Goal: Task Accomplishment & Management: Manage account settings

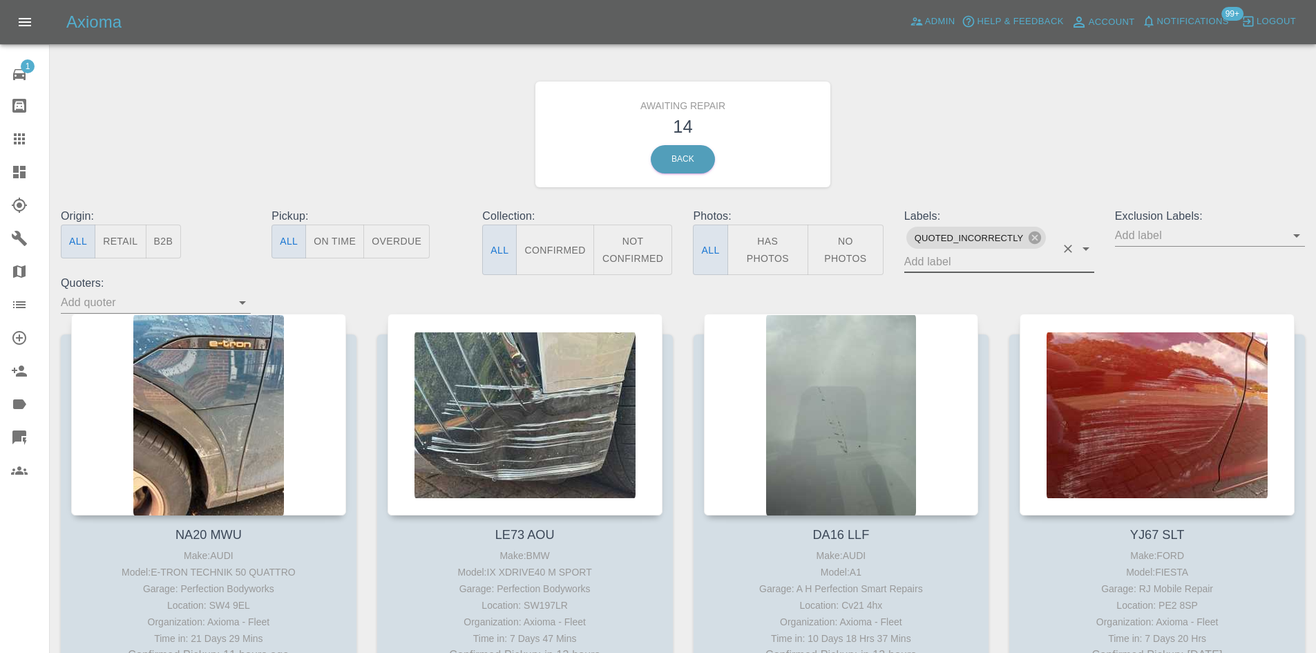
scroll to position [1036, 0]
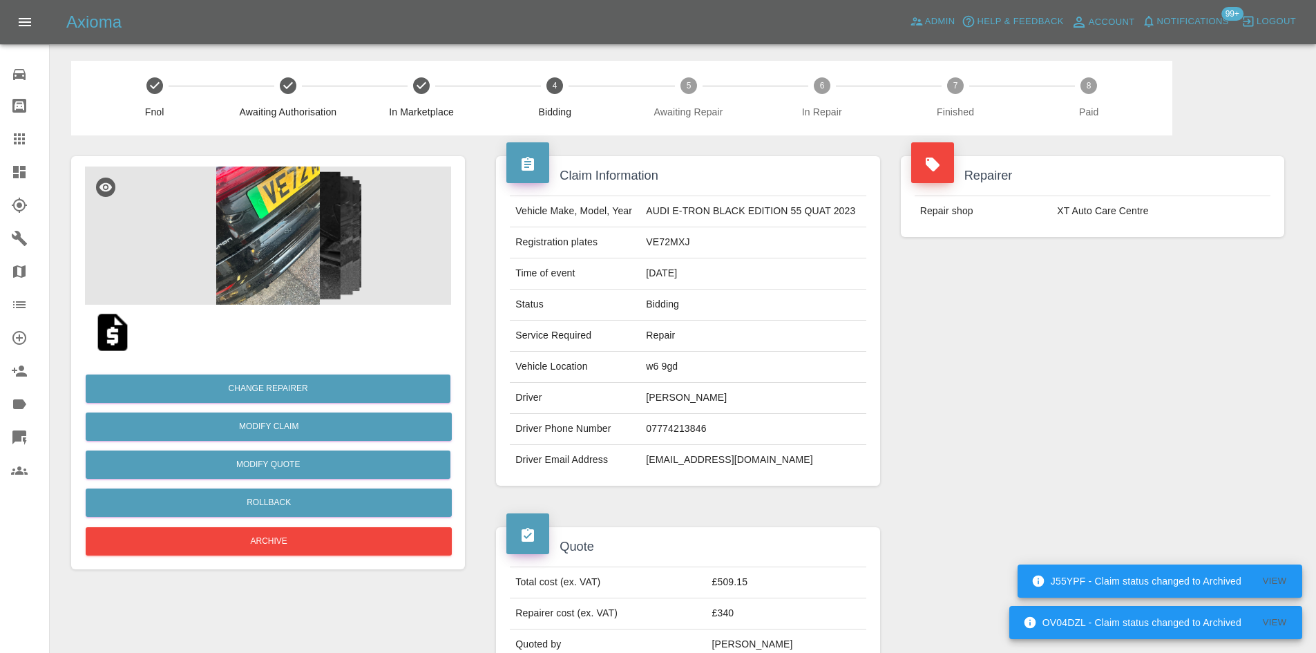
scroll to position [755, 0]
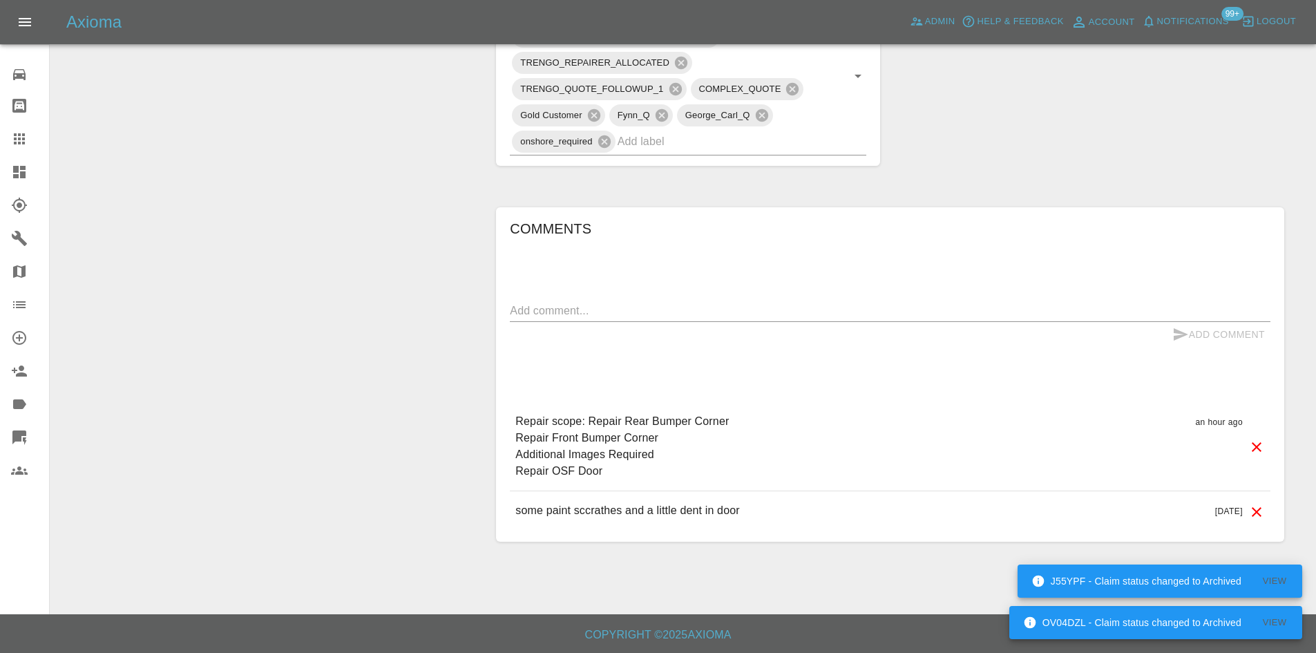
click at [12, 143] on icon at bounding box center [19, 139] width 17 height 17
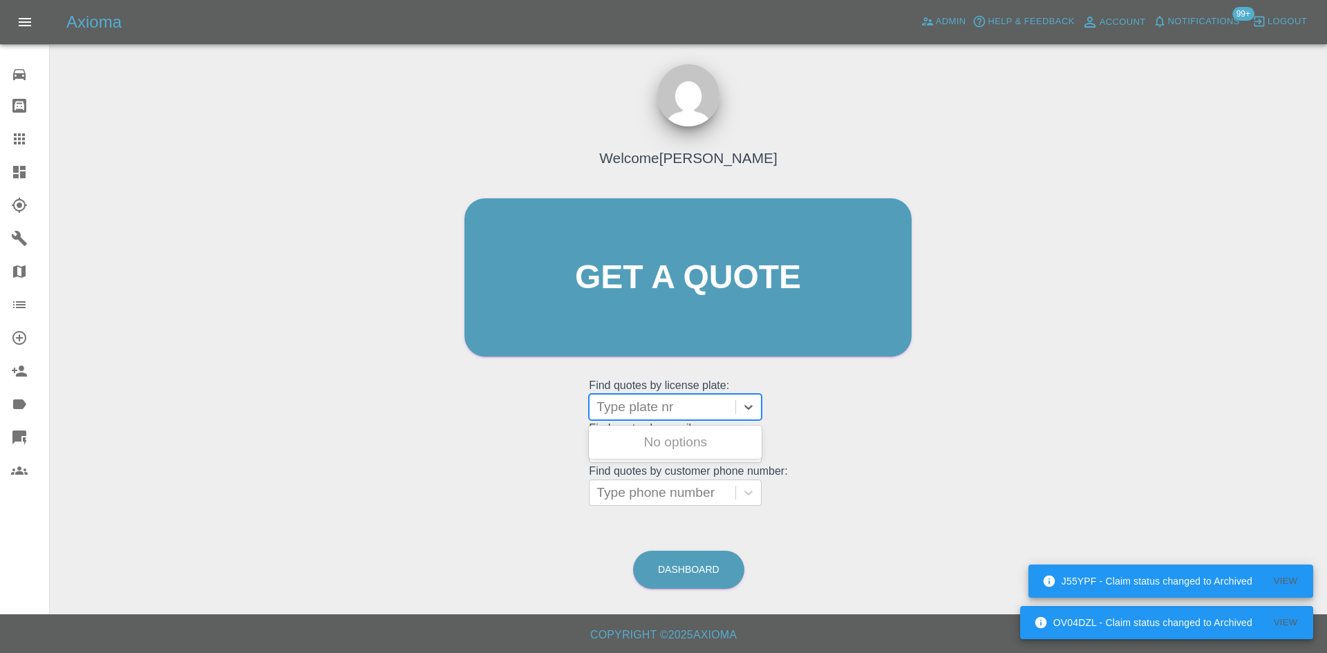
click at [643, 410] on div at bounding box center [662, 406] width 132 height 19
paste input "YJ25TMD"
type input "YJ25TMD"
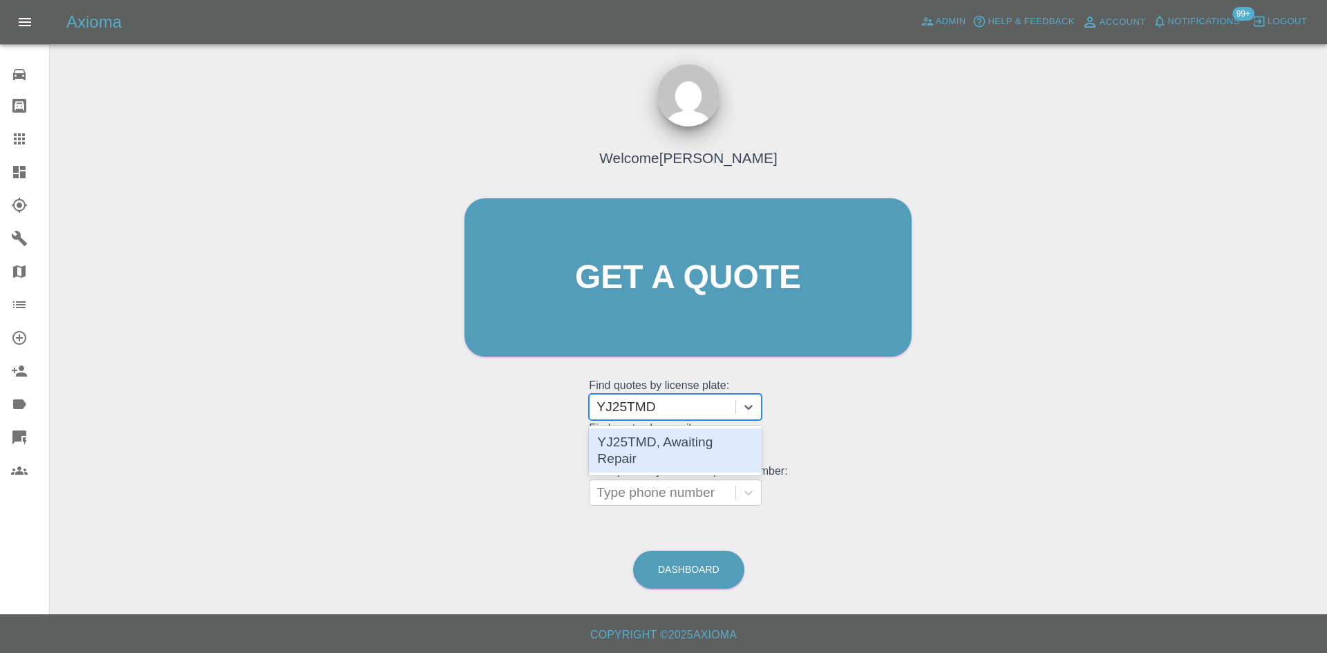
click at [676, 442] on div "YJ25TMD, Awaiting Repair" at bounding box center [675, 450] width 173 height 44
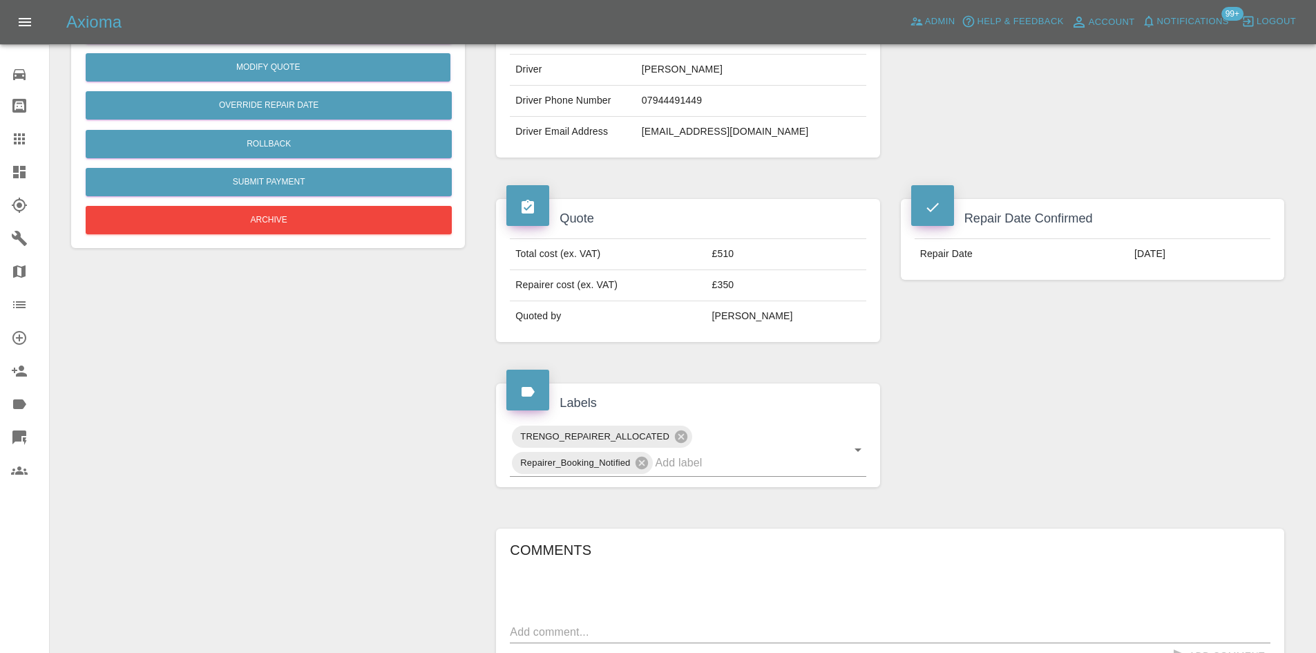
scroll to position [415, 0]
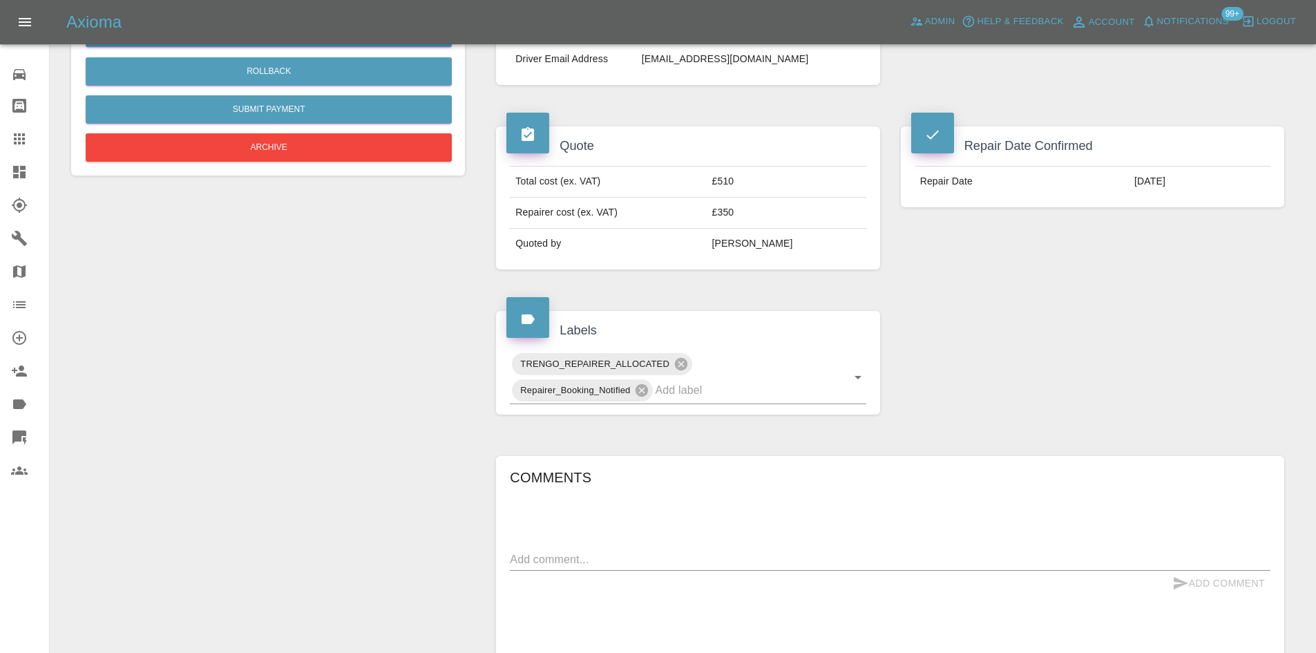
click at [23, 177] on icon at bounding box center [19, 172] width 12 height 12
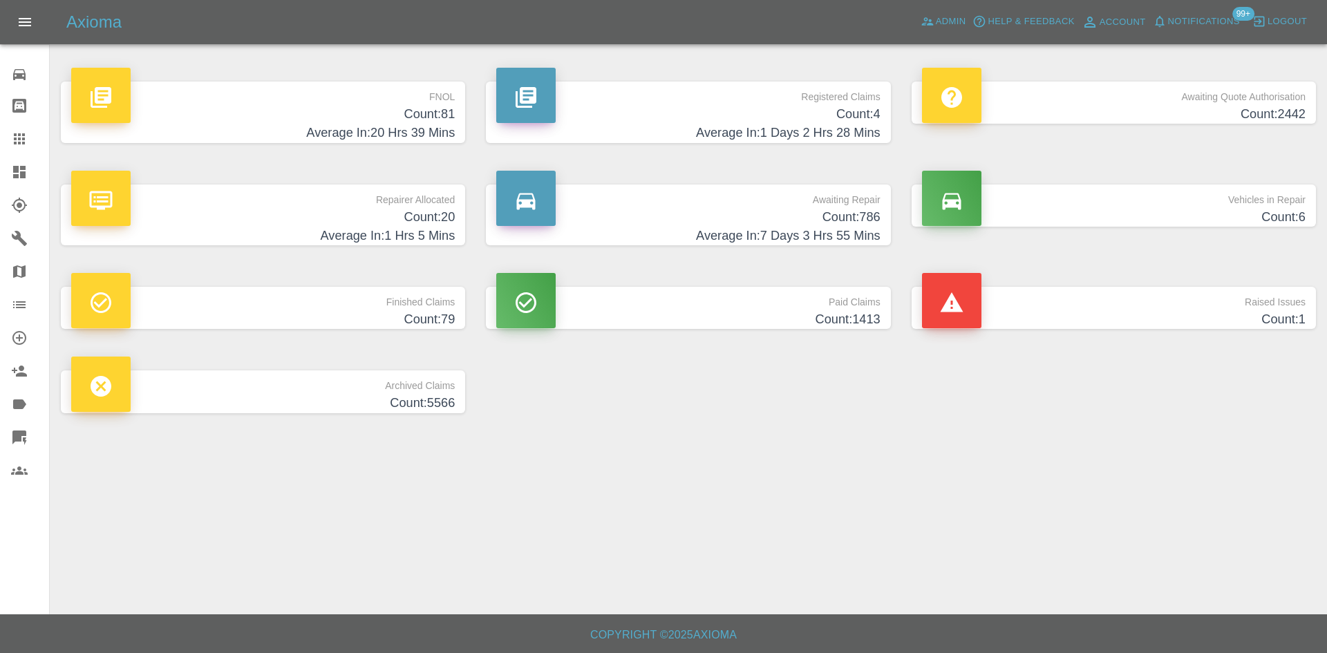
click at [1076, 95] on p "Awaiting Quote Authorisation" at bounding box center [1113, 93] width 383 height 23
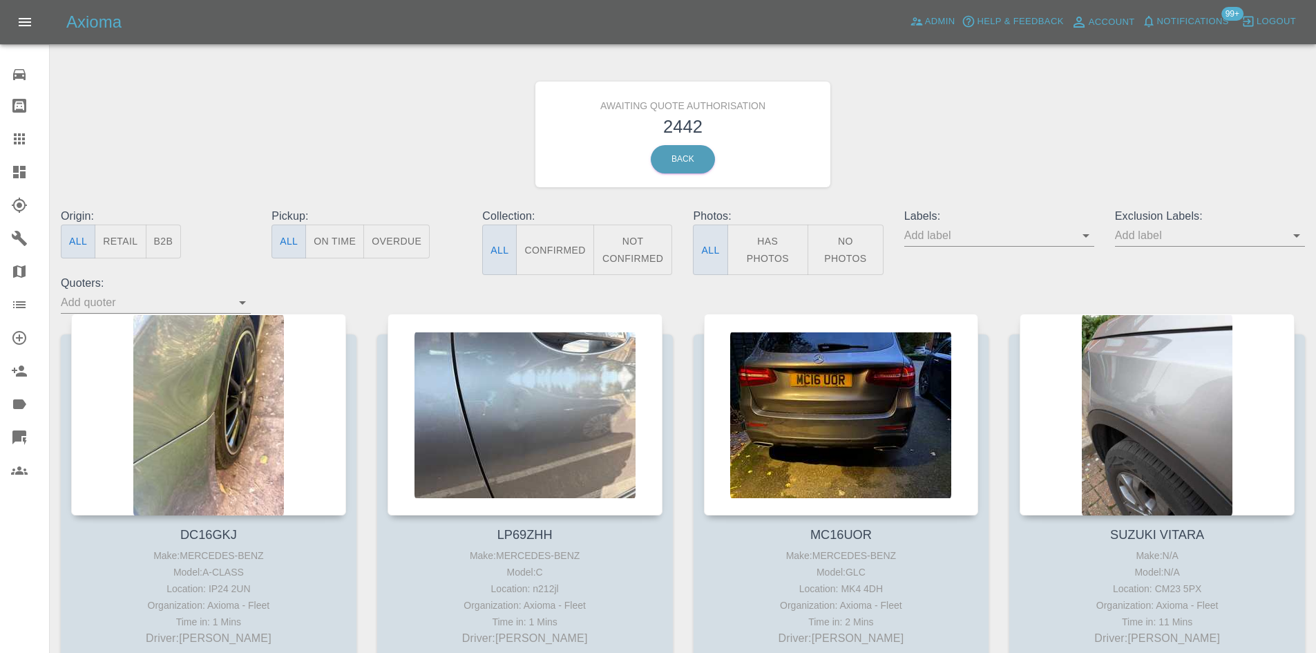
click at [173, 247] on button "B2B" at bounding box center [164, 242] width 36 height 34
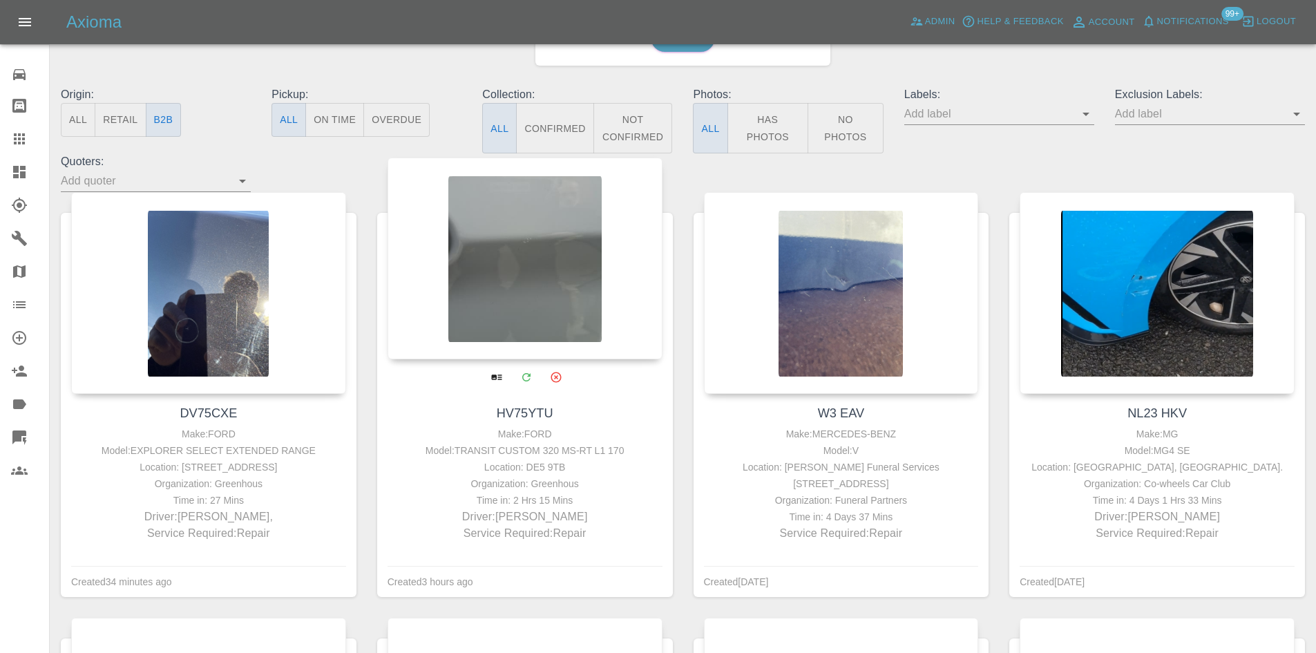
scroll to position [415, 0]
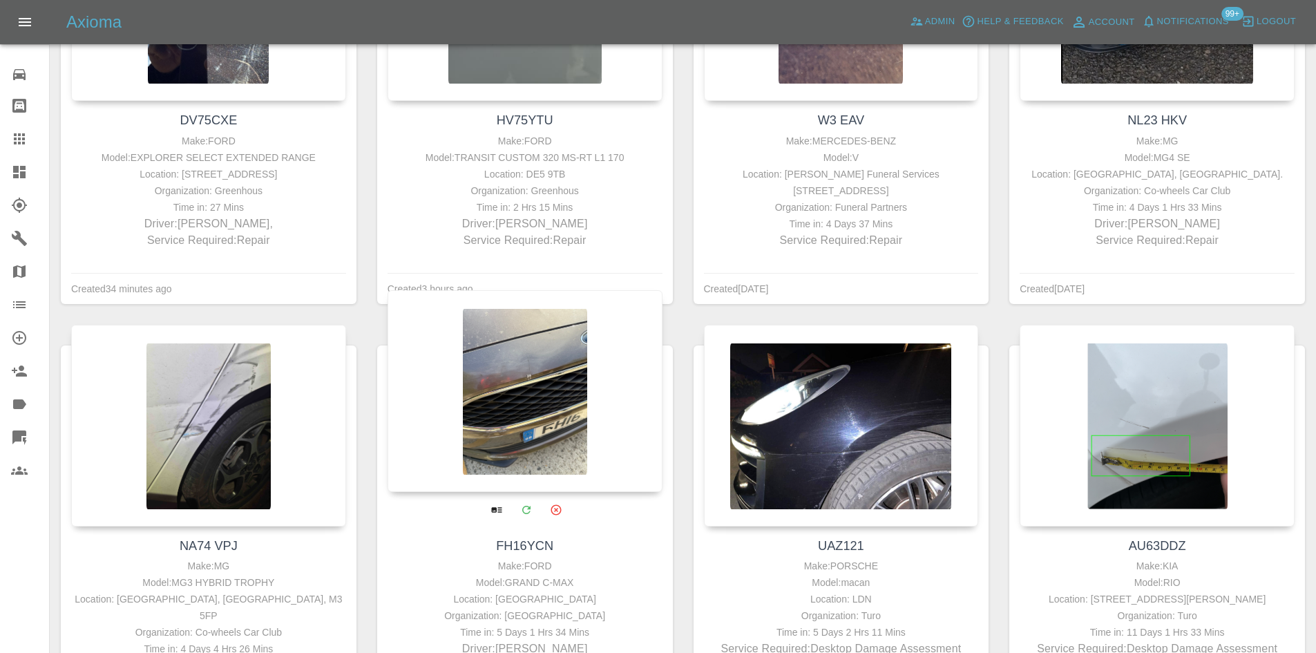
click at [549, 362] on div at bounding box center [525, 391] width 275 height 202
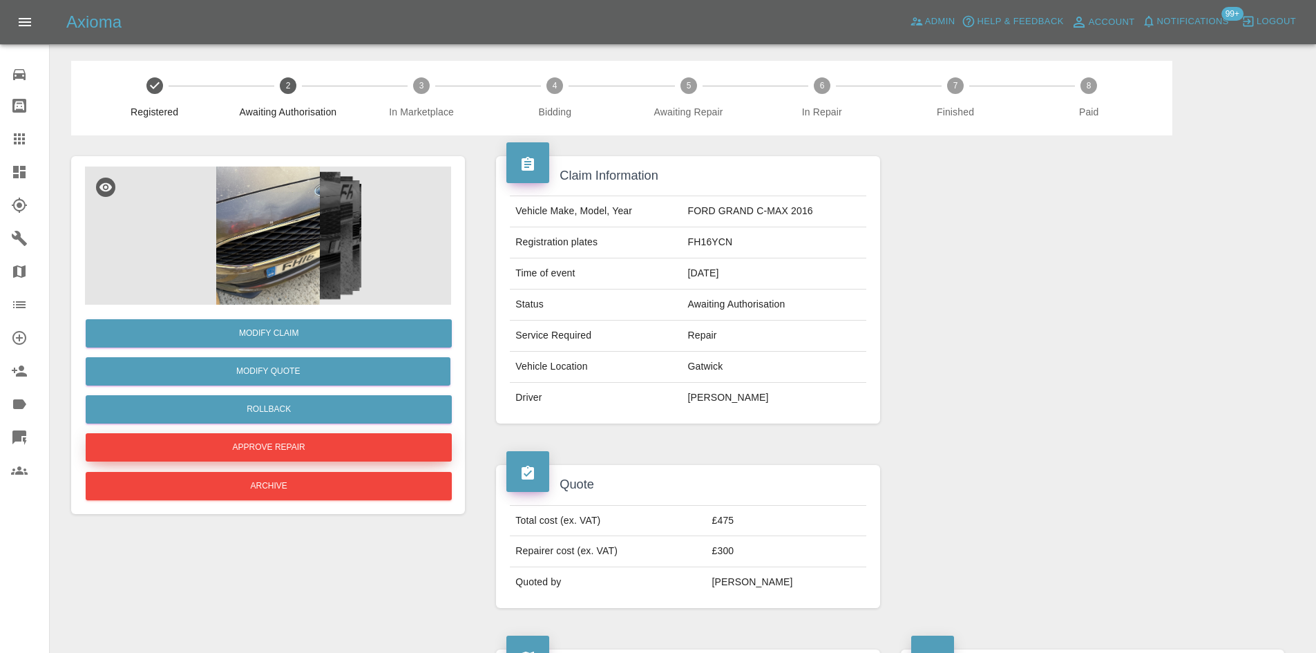
click at [268, 442] on button "Approve Repair" at bounding box center [269, 447] width 366 height 28
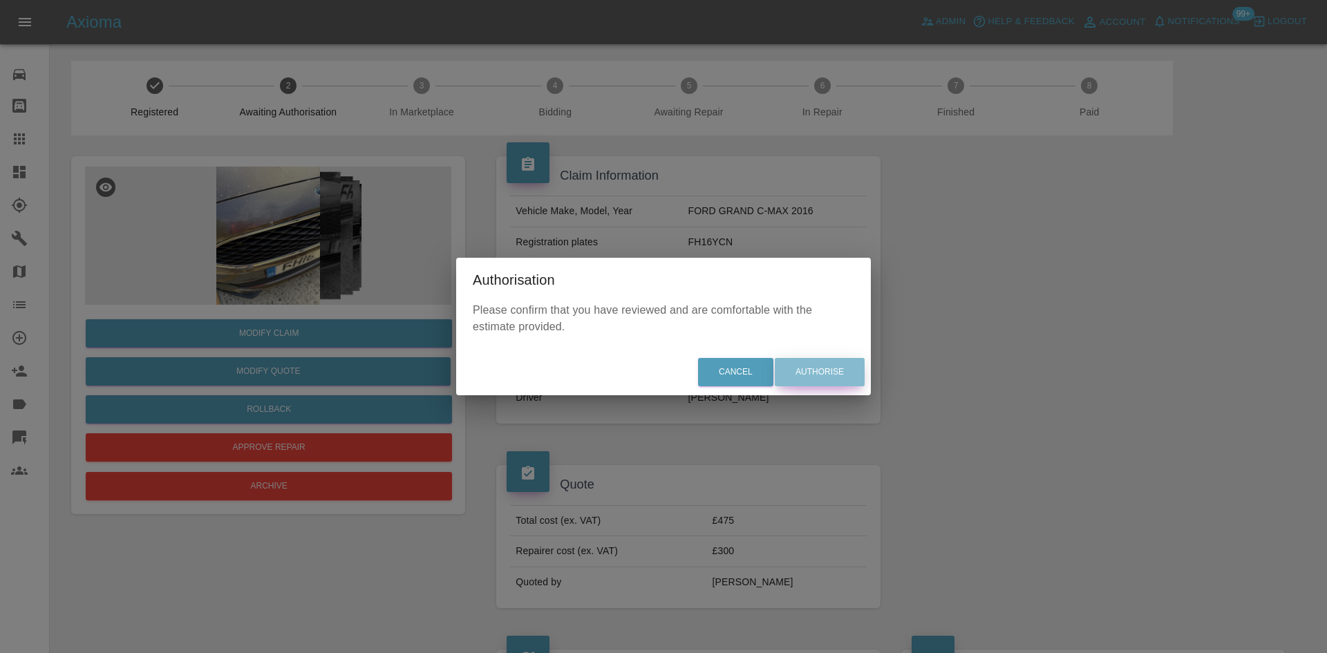
click at [819, 379] on button "Authorise" at bounding box center [820, 372] width 90 height 28
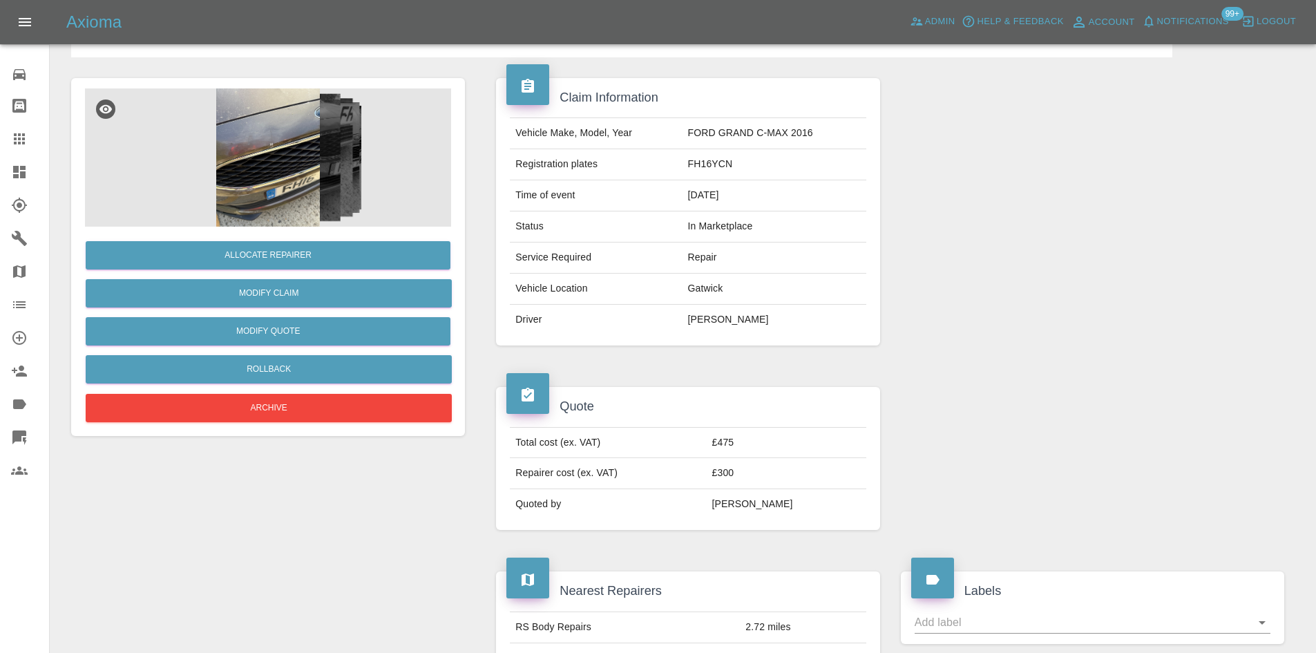
scroll to position [69, 0]
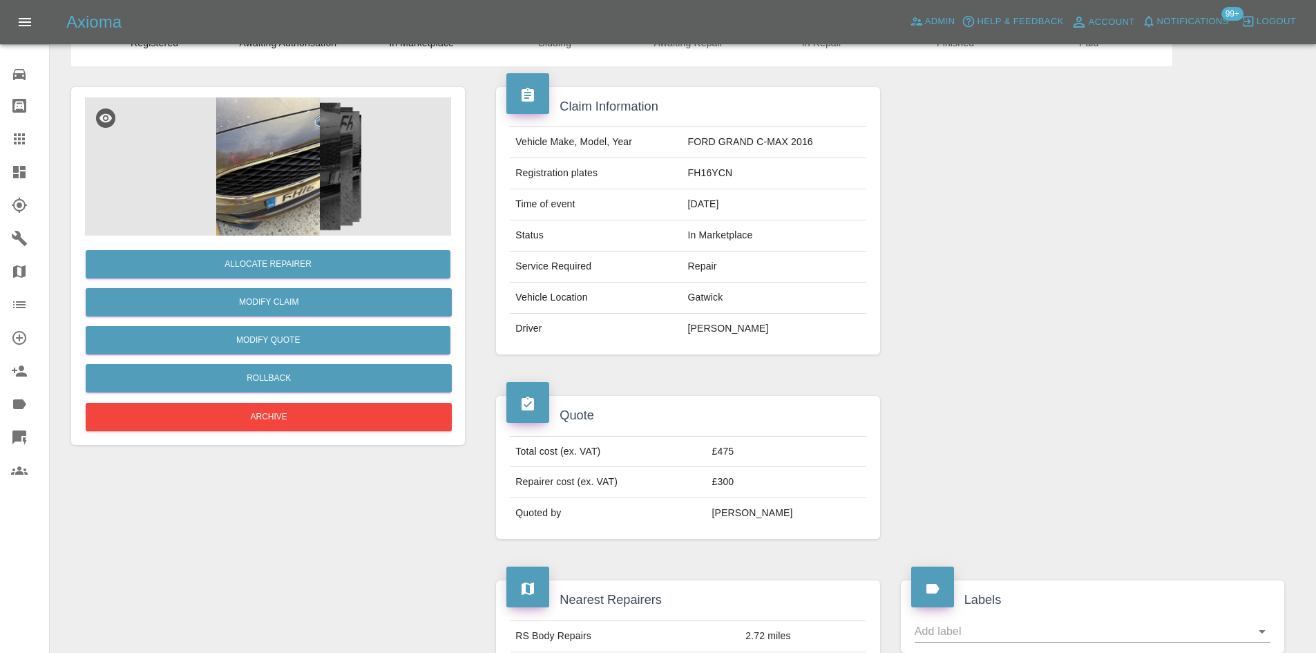
click at [23, 148] on link "Claims" at bounding box center [24, 138] width 49 height 33
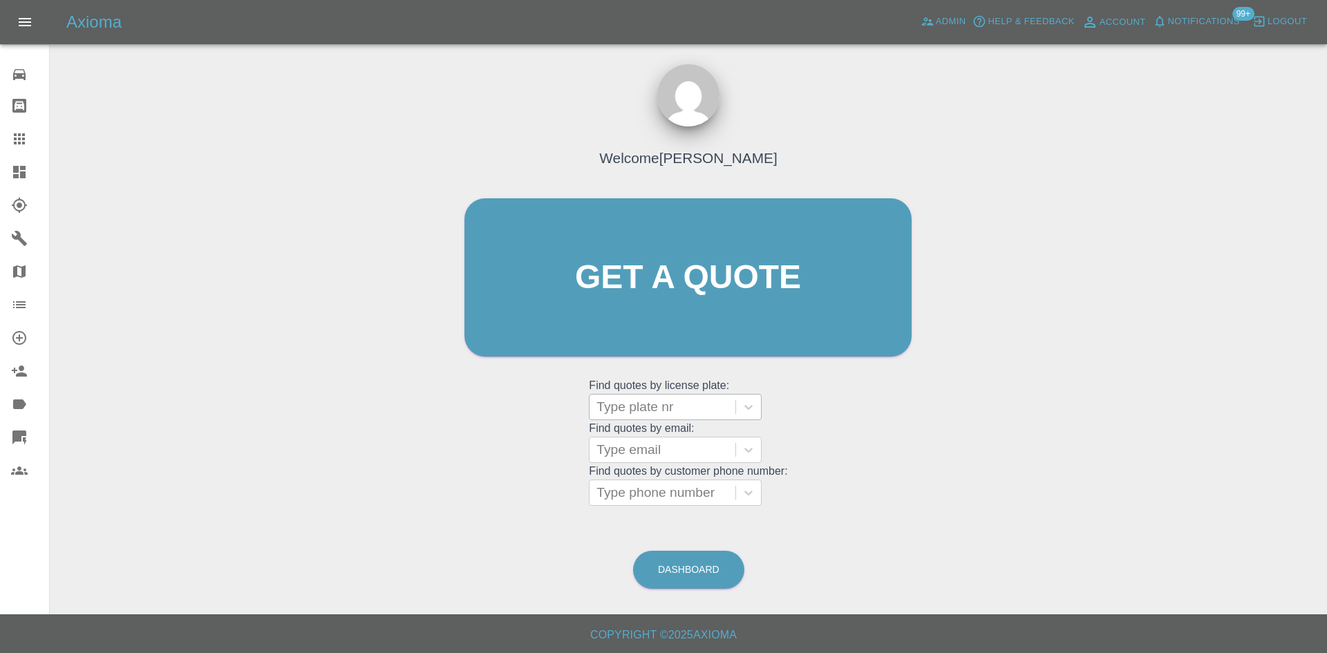
click at [658, 411] on div at bounding box center [662, 406] width 132 height 19
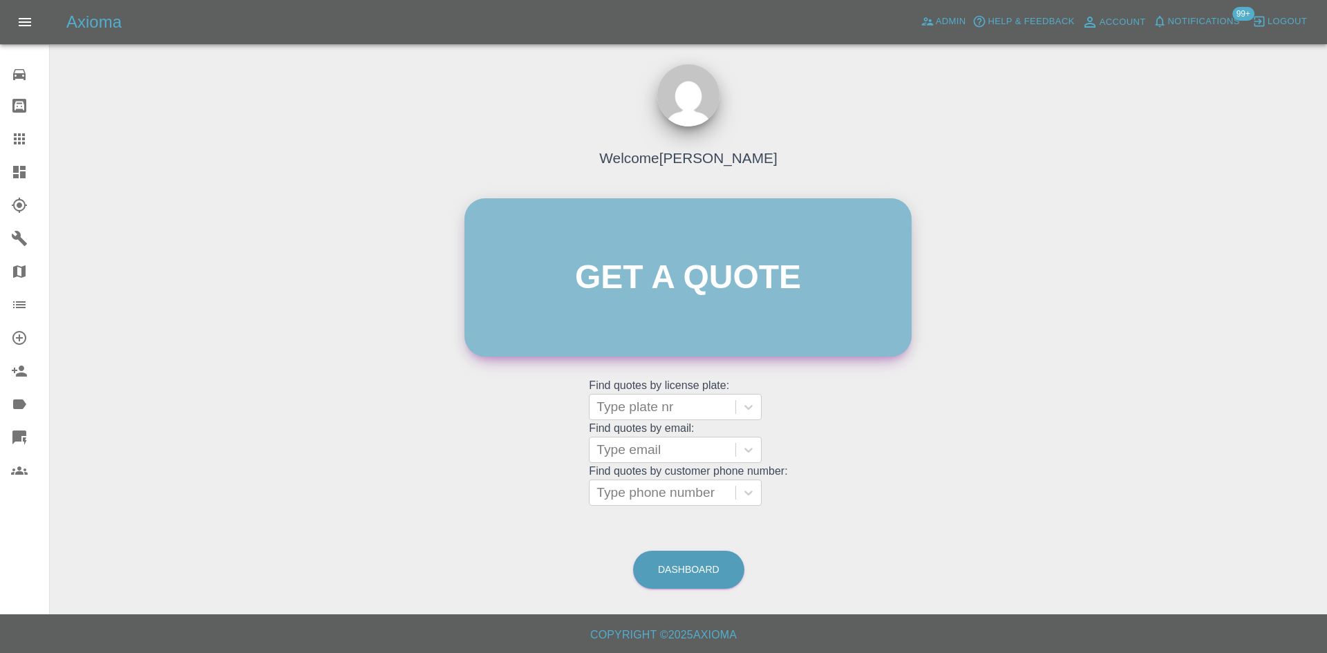
click at [680, 273] on link "Get a quote" at bounding box center [687, 277] width 447 height 158
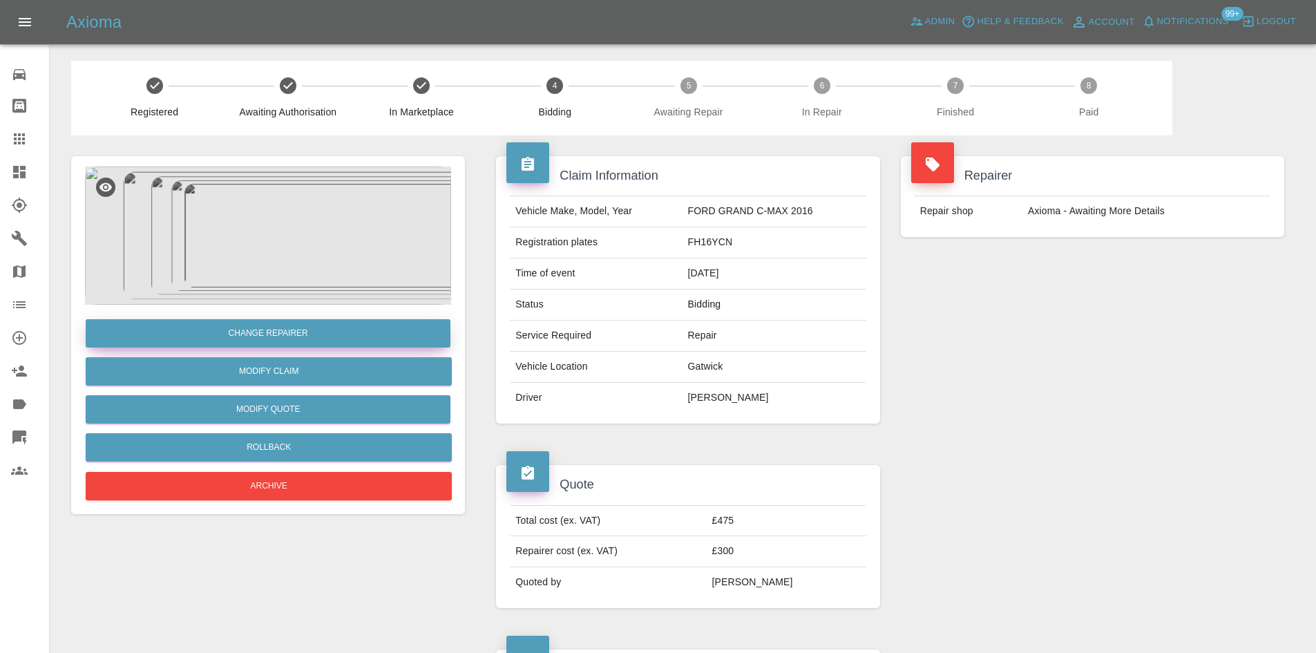
click at [383, 327] on button "Change Repairer" at bounding box center [268, 333] width 365 height 28
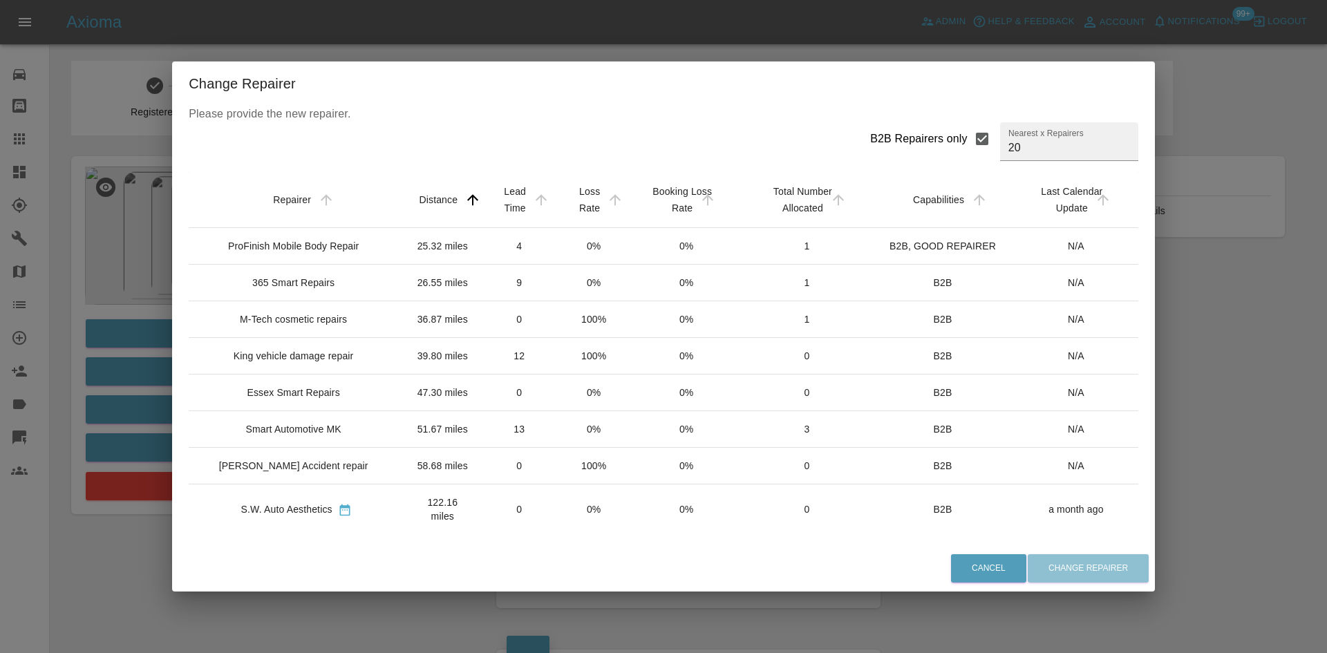
click at [336, 246] on div "ProFinish Mobile Body Repair" at bounding box center [293, 246] width 131 height 14
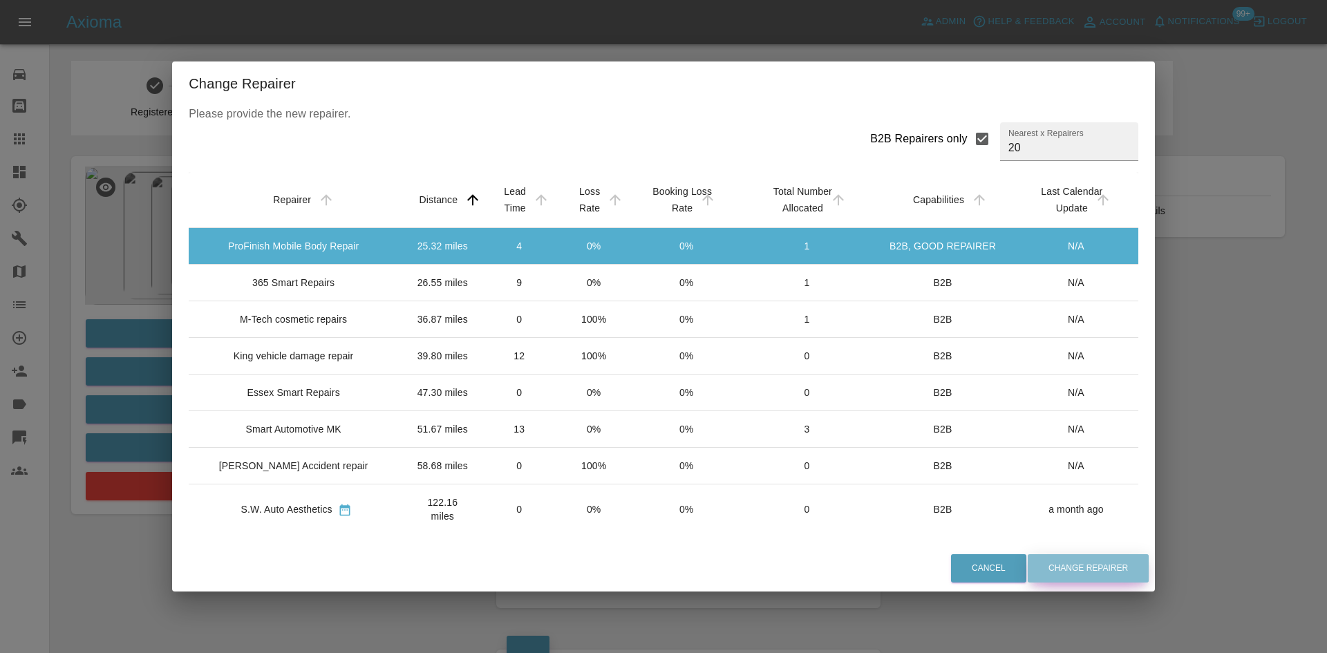
click at [1059, 562] on button "Change Repairer" at bounding box center [1087, 568] width 121 height 28
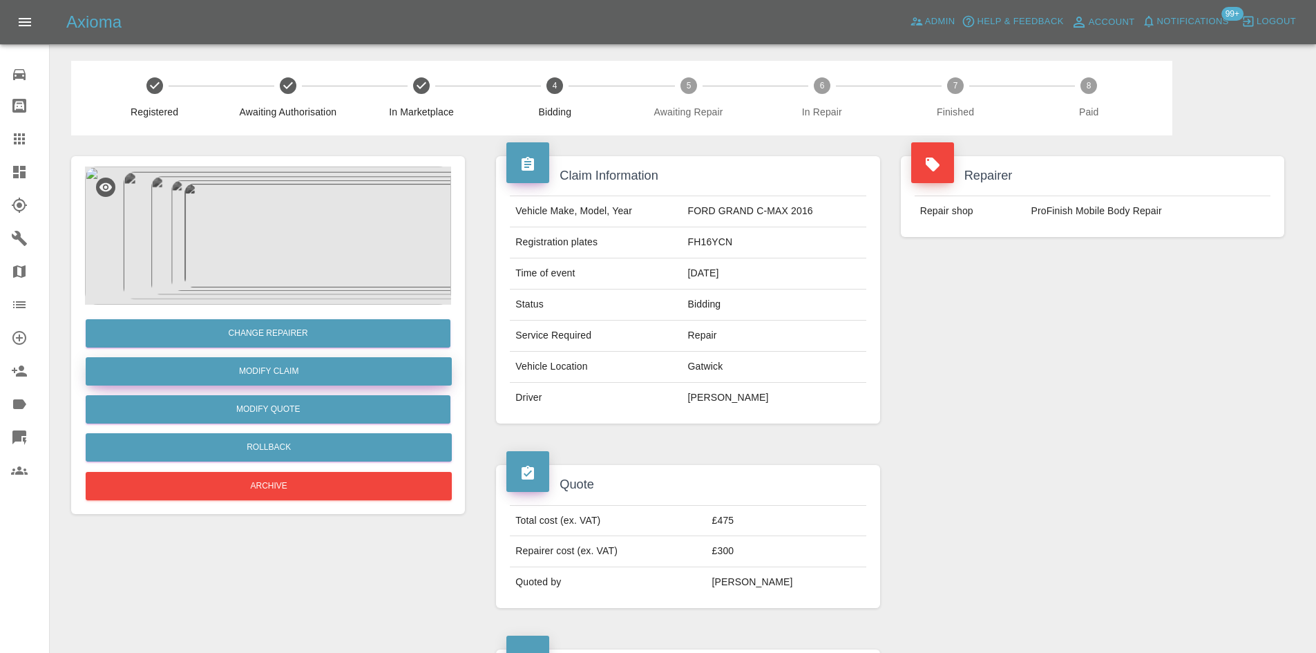
click at [294, 377] on link "Modify Claim" at bounding box center [269, 371] width 366 height 28
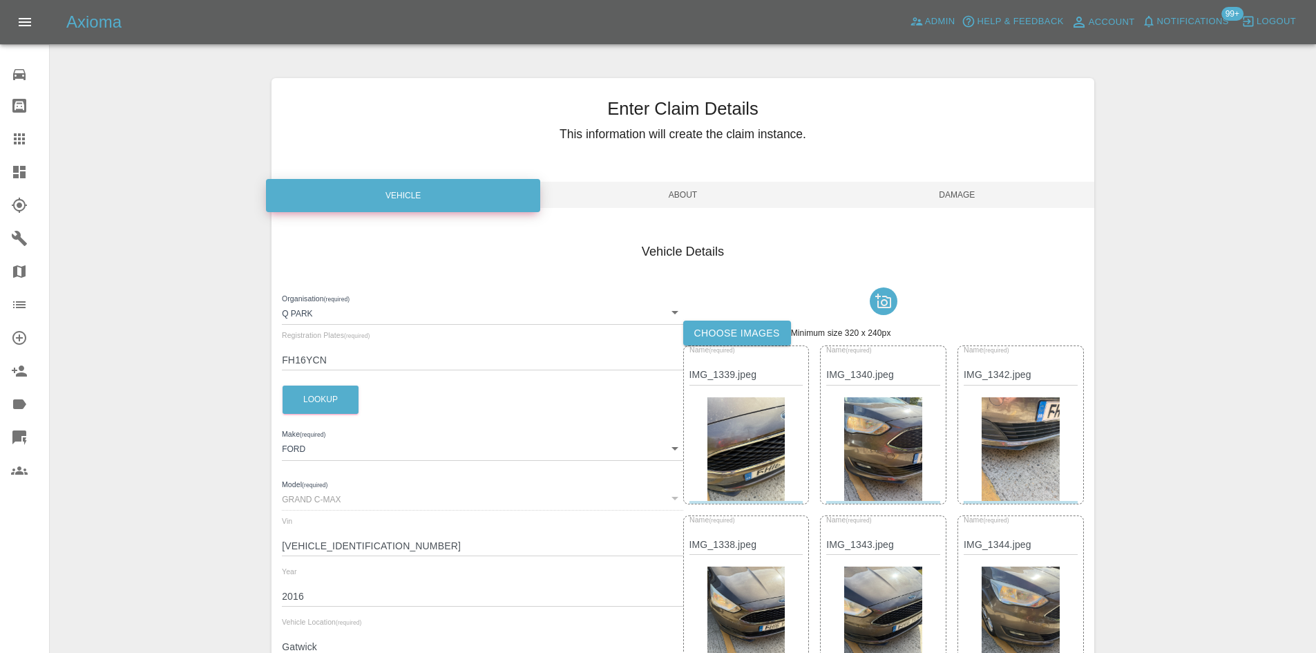
click at [686, 193] on span "About" at bounding box center [683, 195] width 274 height 26
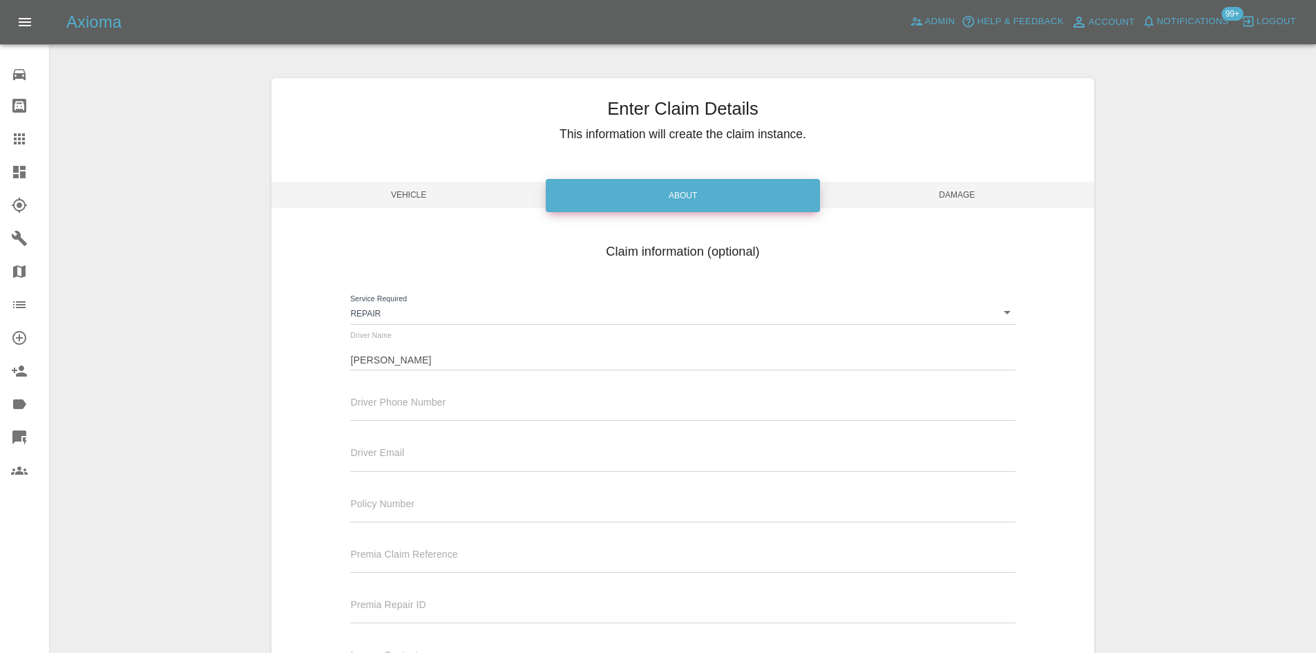
click at [418, 368] on input "[PERSON_NAME]" at bounding box center [682, 360] width 665 height 20
click at [410, 396] on label "Driver Phone Number" at bounding box center [397, 403] width 95 height 14
click at [386, 432] on div "Driver Phone Number" at bounding box center [682, 407] width 685 height 50
click at [383, 406] on input "text" at bounding box center [682, 411] width 665 height 20
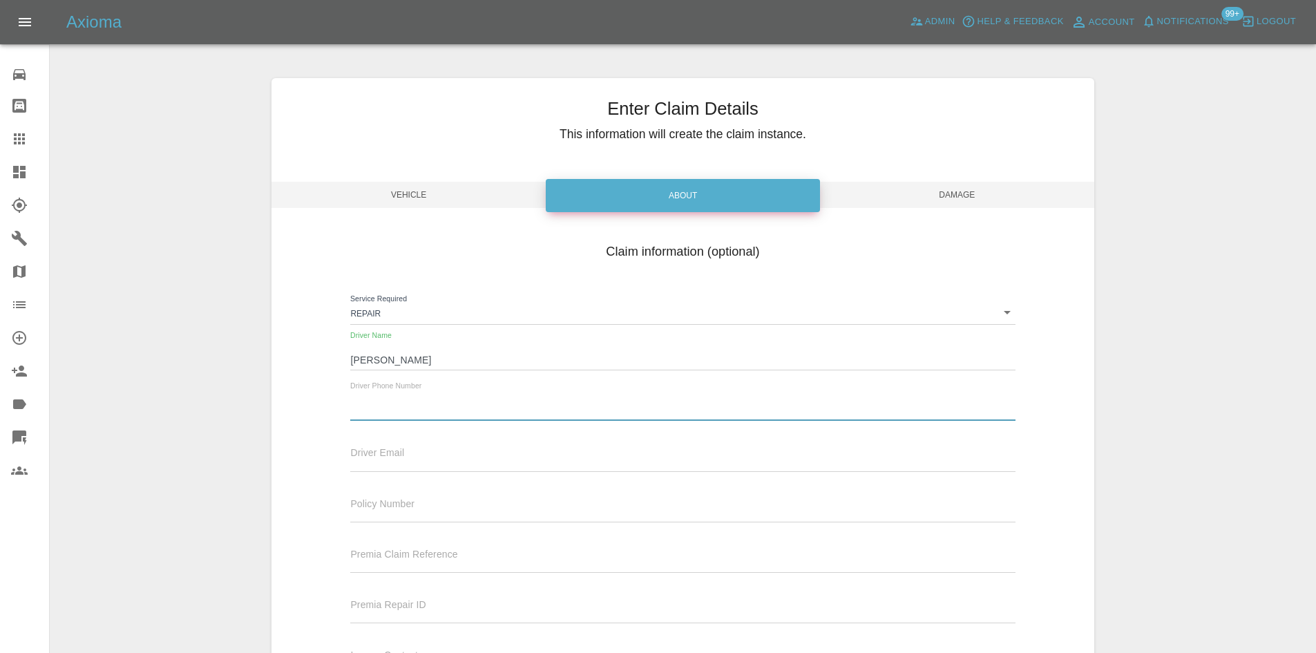
paste input "[PHONE_NUMBER]"
drag, startPoint x: 370, startPoint y: 407, endPoint x: 250, endPoint y: 384, distance: 122.4
click at [275, 393] on div "Claim information (optional) Service Required Repair repair Driver Name [PERSON…" at bounding box center [683, 461] width 823 height 450
click at [352, 409] on input "7768 581535" at bounding box center [682, 411] width 665 height 20
click at [382, 412] on input "07768 581535" at bounding box center [682, 411] width 665 height 20
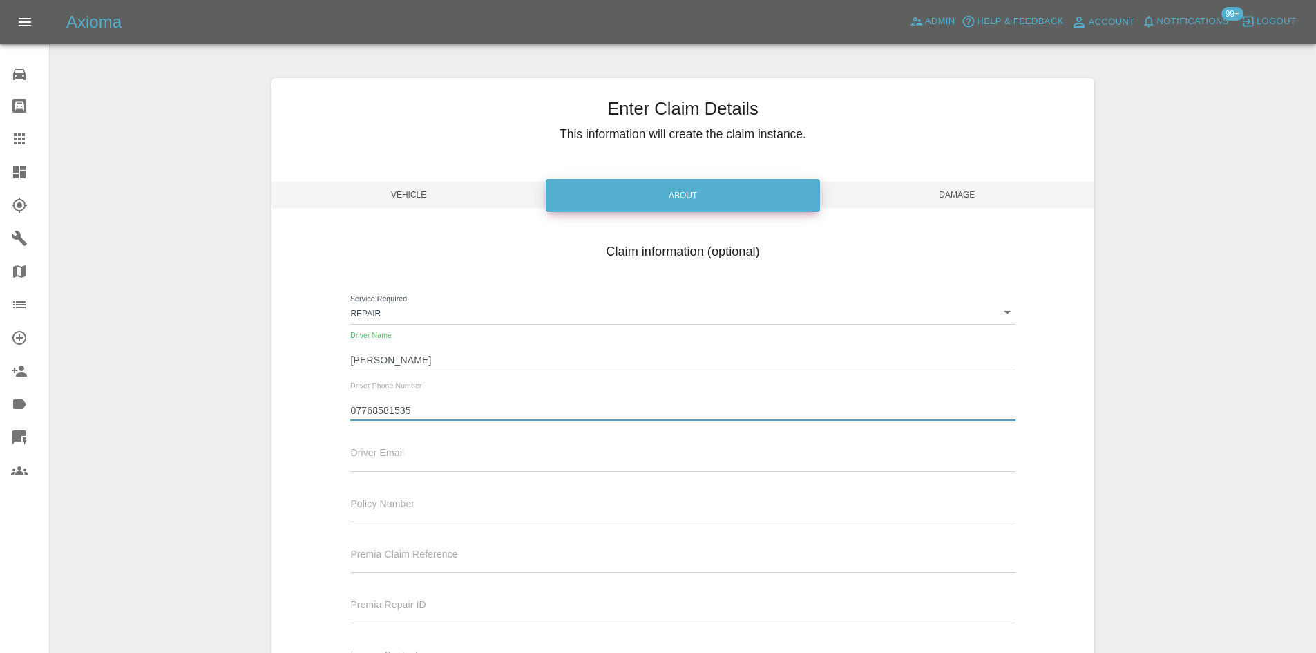
type input "07768581535"
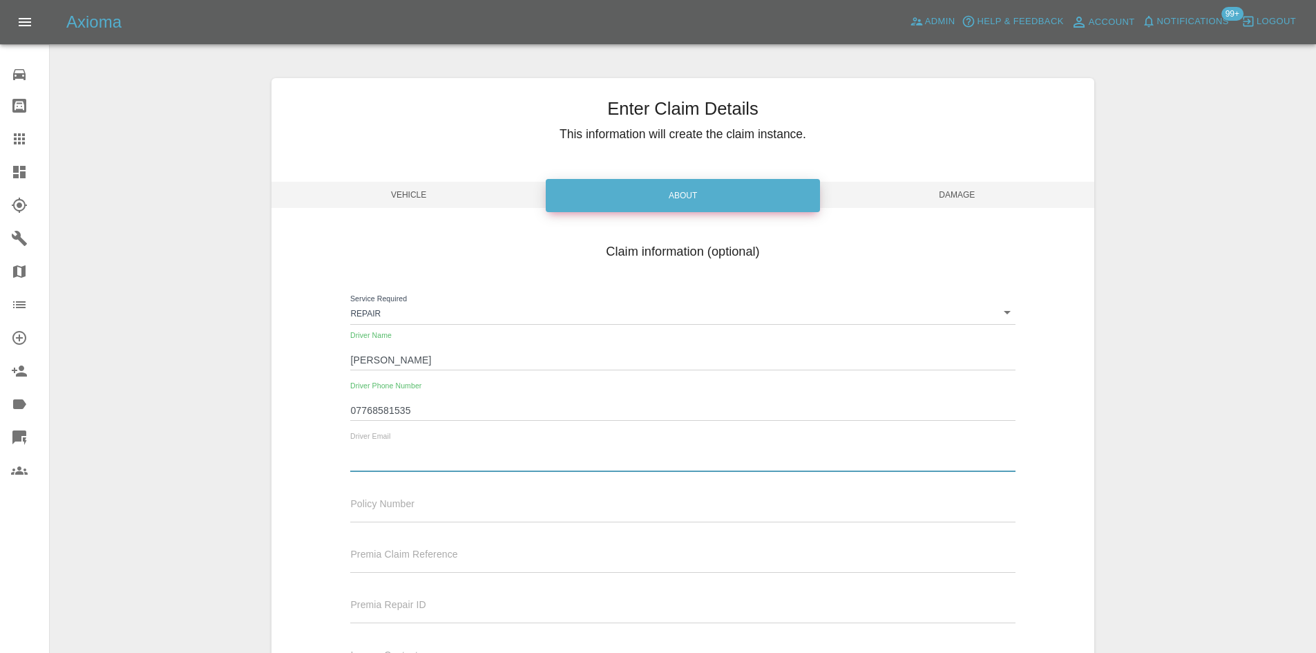
drag, startPoint x: 470, startPoint y: 457, endPoint x: 479, endPoint y: 458, distance: 9.1
click at [471, 457] on input "text" at bounding box center [682, 461] width 665 height 20
paste input "[PERSON_NAME][EMAIL_ADDRESS][PERSON_NAME][DOMAIN_NAME]"
type input "[PERSON_NAME][EMAIL_ADDRESS][PERSON_NAME][DOMAIN_NAME]"
click at [909, 176] on div "Enter Claim Details This information will create the claim instance. Vehicle Ab…" at bounding box center [683, 406] width 823 height 656
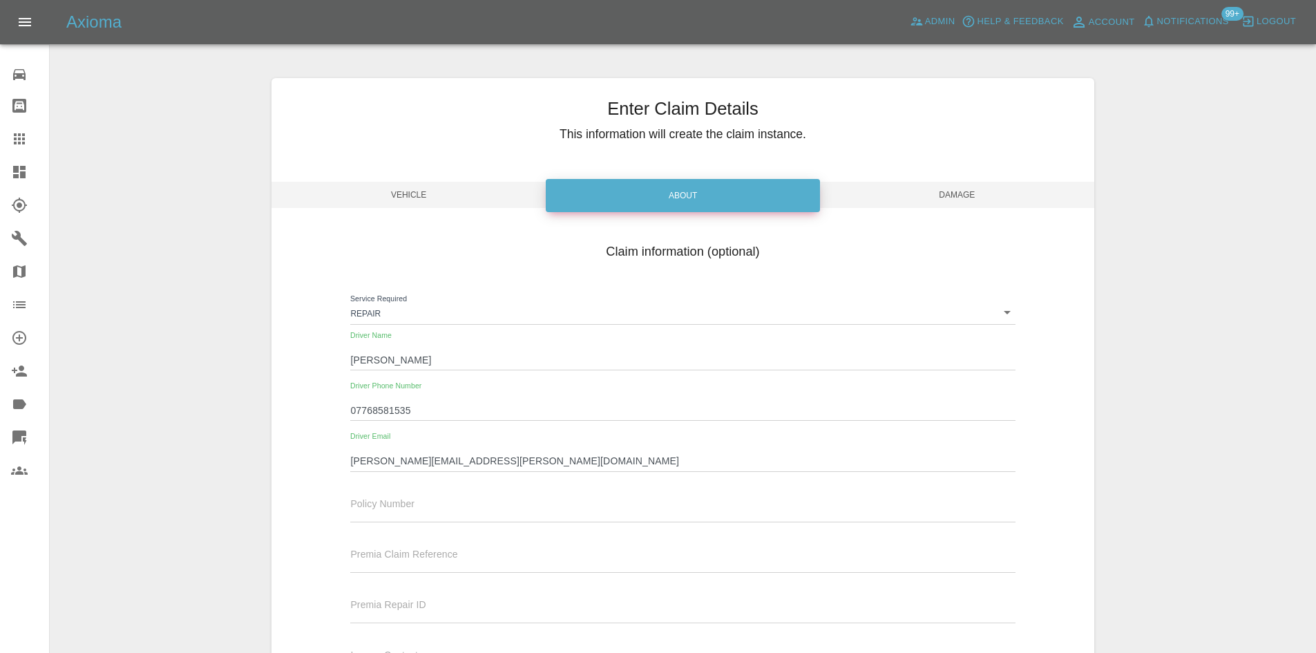
click at [918, 186] on span "Damage" at bounding box center [957, 195] width 274 height 26
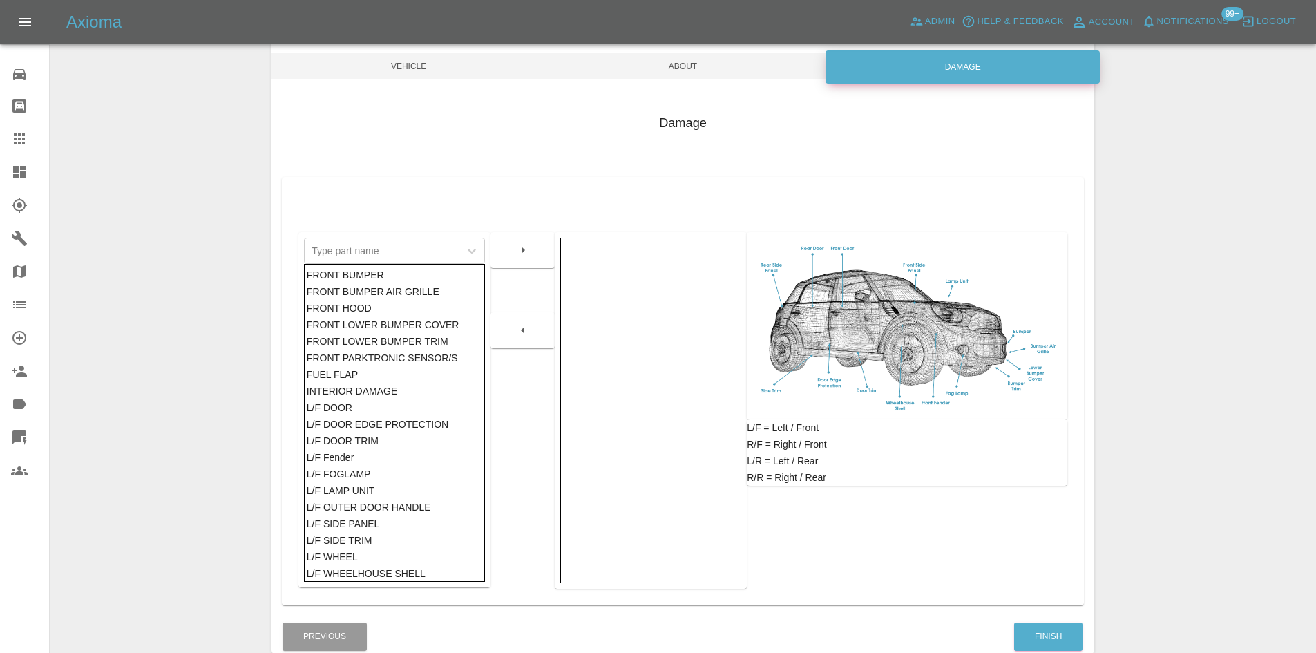
scroll to position [202, 0]
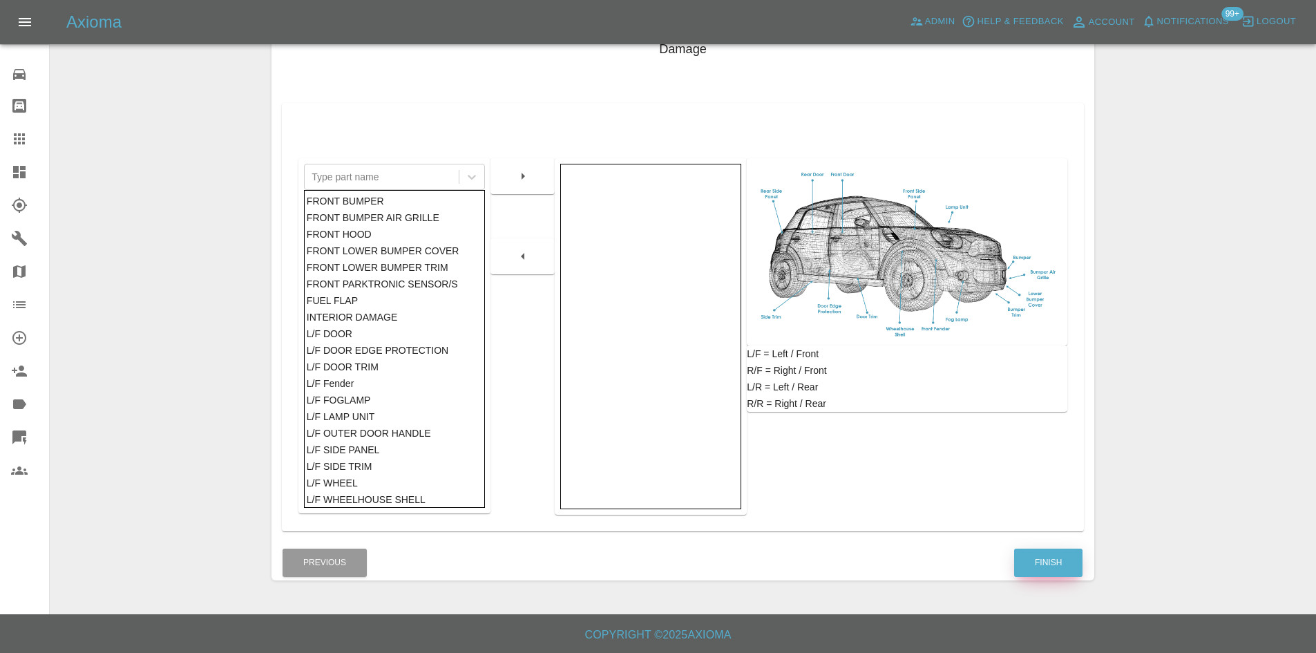
click at [1037, 558] on button "Finish" at bounding box center [1048, 563] width 68 height 28
